Goal: Understand process/instructions: Learn about a topic

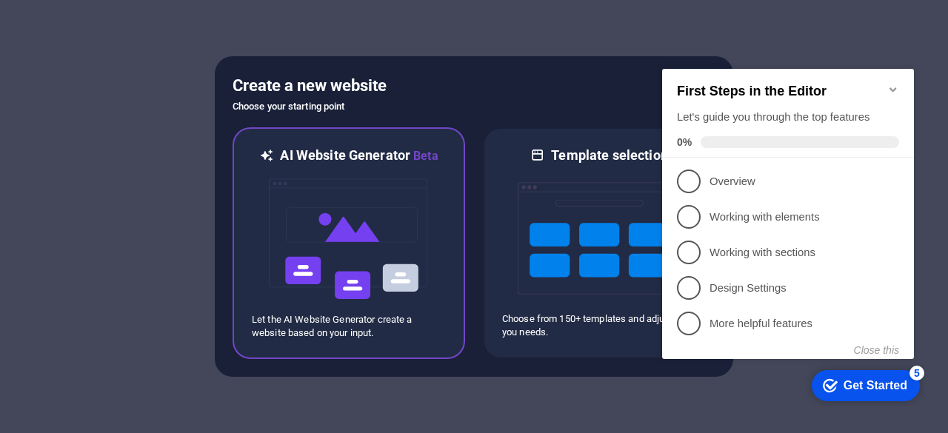
click at [372, 214] on img at bounding box center [348, 239] width 163 height 148
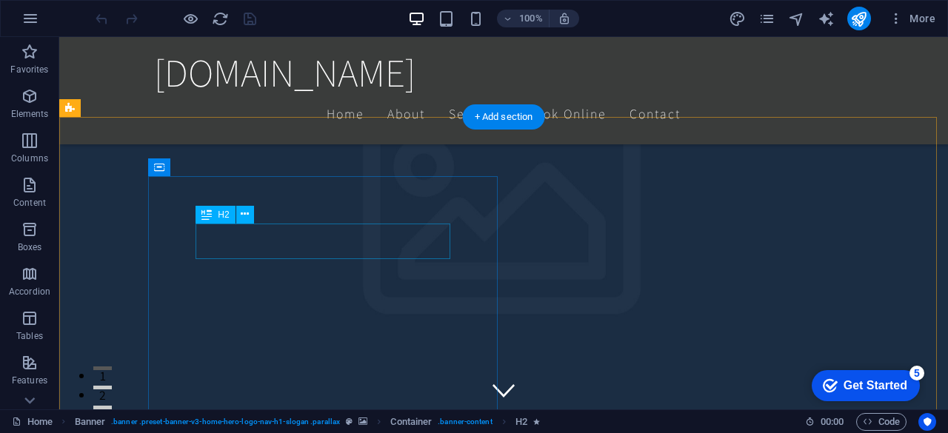
scroll to position [326, 0]
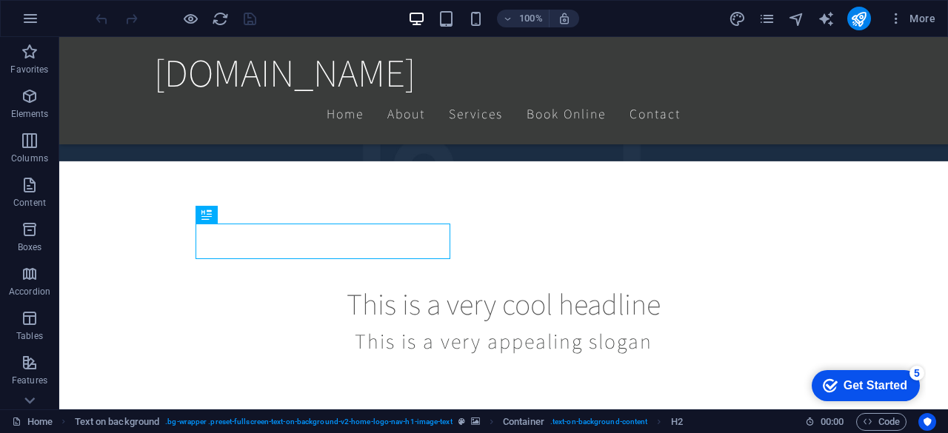
click at [856, 379] on div "Get Started" at bounding box center [876, 385] width 64 height 13
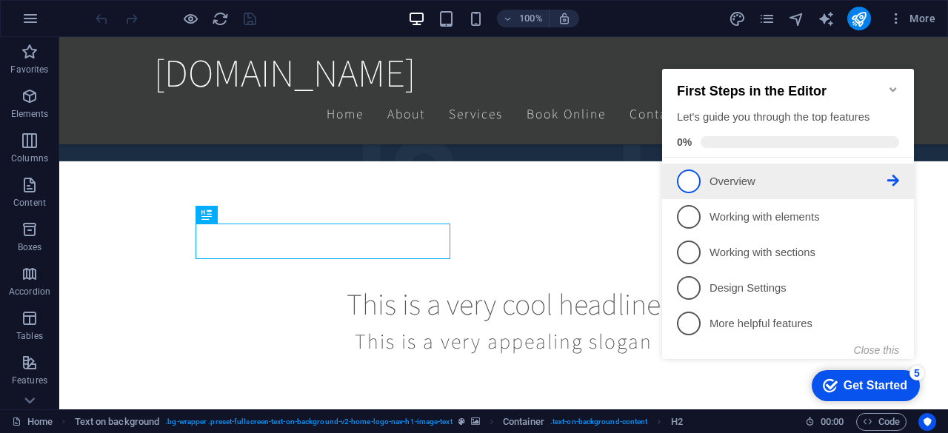
click at [690, 185] on span "1" at bounding box center [689, 182] width 24 height 24
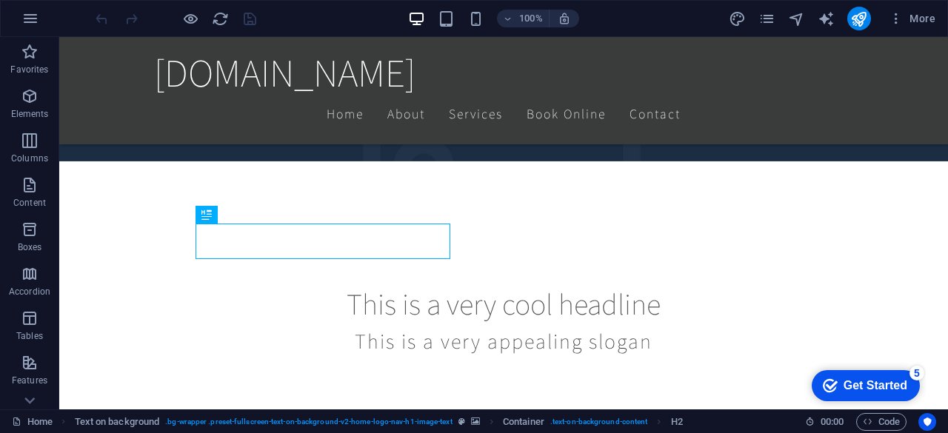
scroll to position [0, 0]
click at [850, 382] on div "Get Started" at bounding box center [876, 385] width 64 height 13
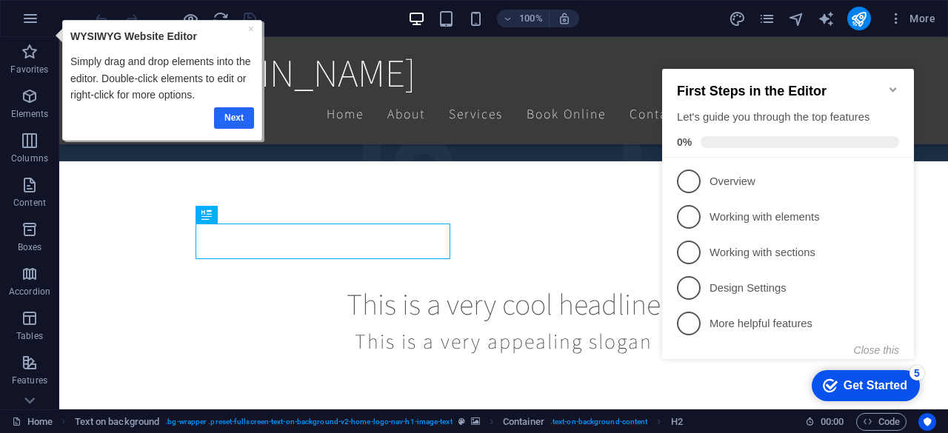
click at [227, 121] on link "Next" at bounding box center [234, 117] width 40 height 21
